Goal: Navigation & Orientation: Understand site structure

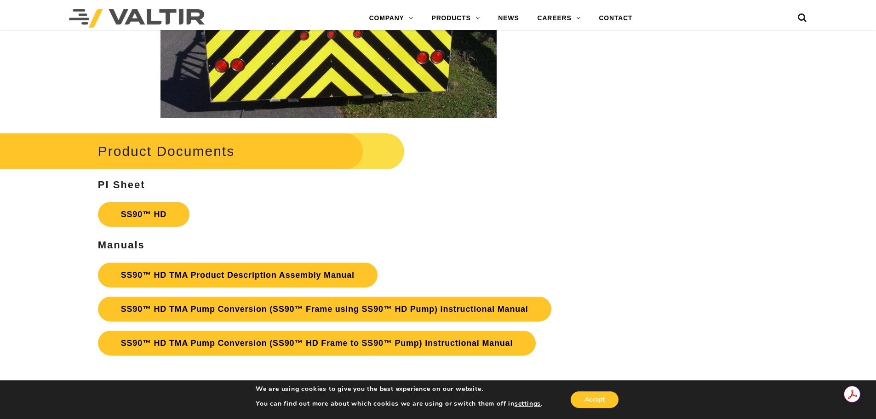
scroll to position [1472, 0]
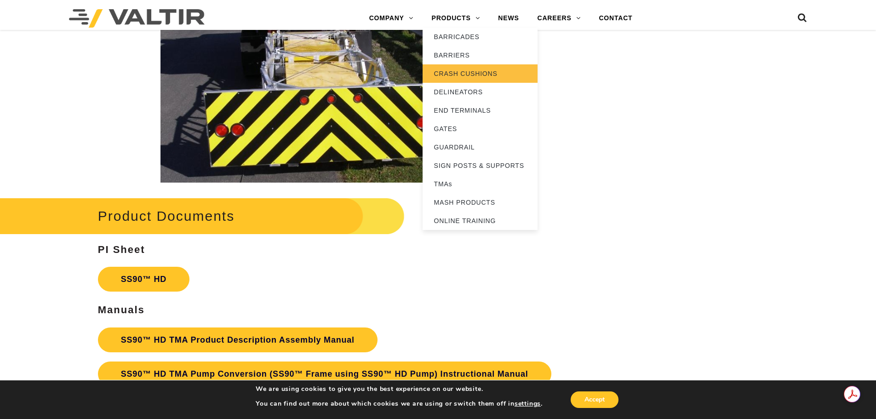
click at [472, 67] on link "CRASH CUSHIONS" at bounding box center [480, 73] width 115 height 18
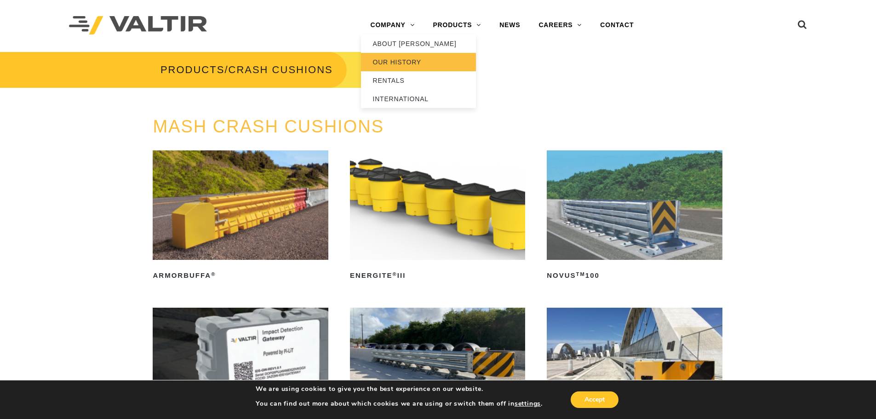
click at [398, 66] on link "OUR HISTORY" at bounding box center [418, 62] width 115 height 18
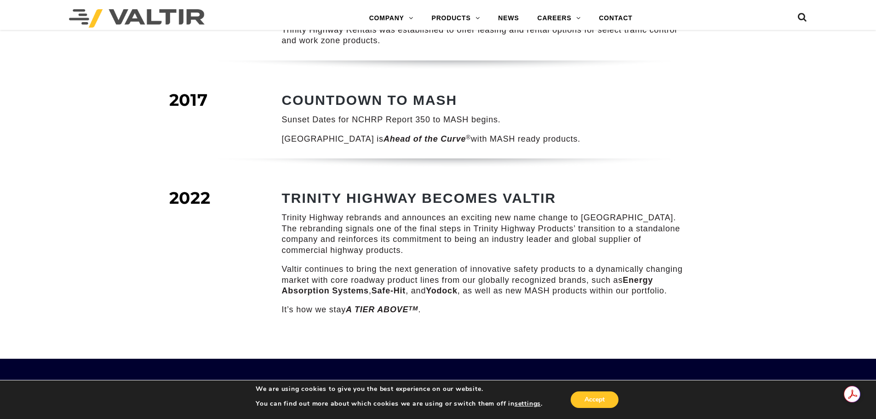
scroll to position [1288, 0]
